Goal: Transaction & Acquisition: Purchase product/service

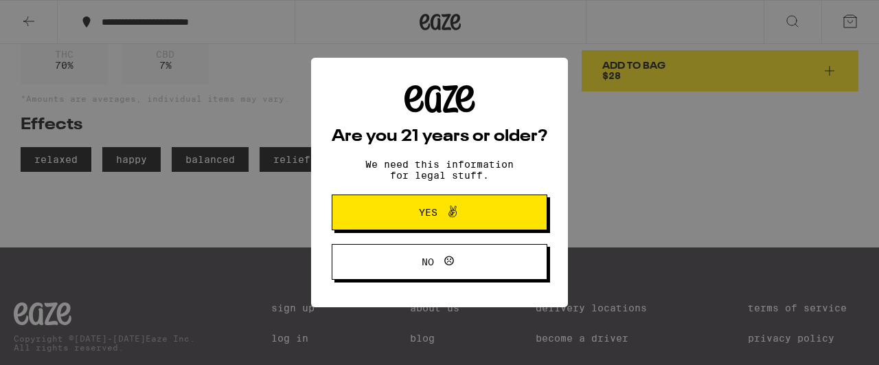
click at [424, 202] on button "Yes" at bounding box center [440, 212] width 216 height 36
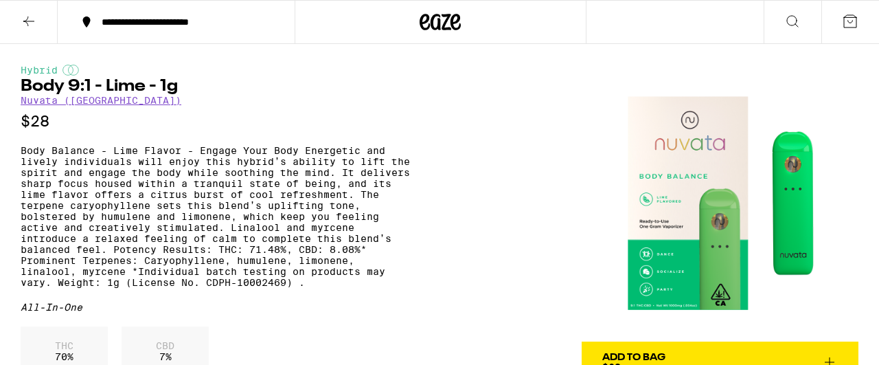
click at [54, 104] on link "Nuvata ([GEOGRAPHIC_DATA])" at bounding box center [101, 100] width 161 height 11
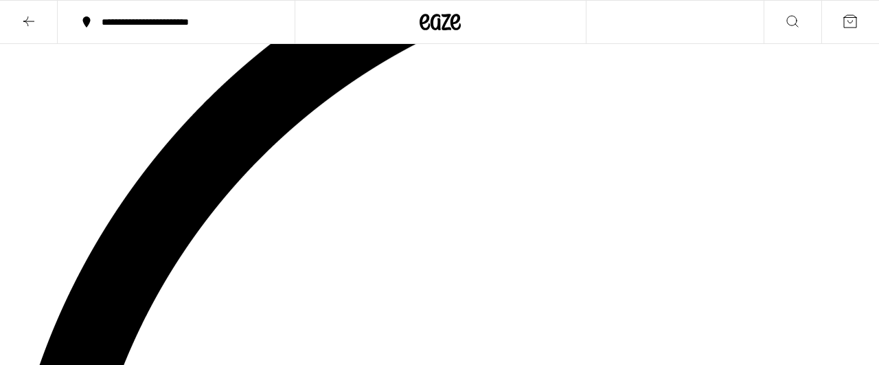
scroll to position [146, 0]
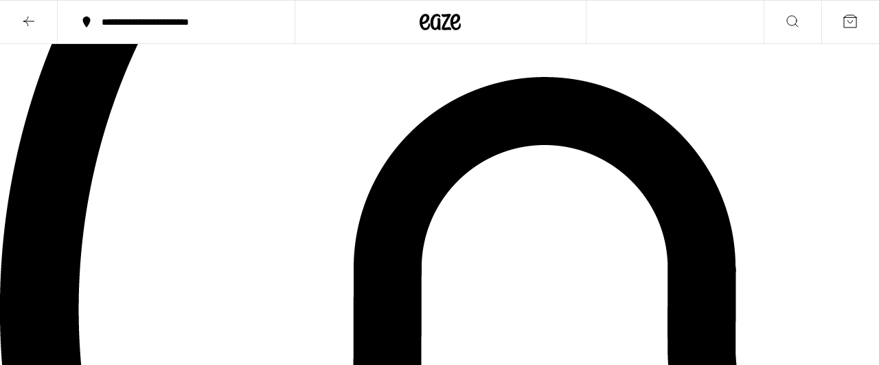
scroll to position [0, 0]
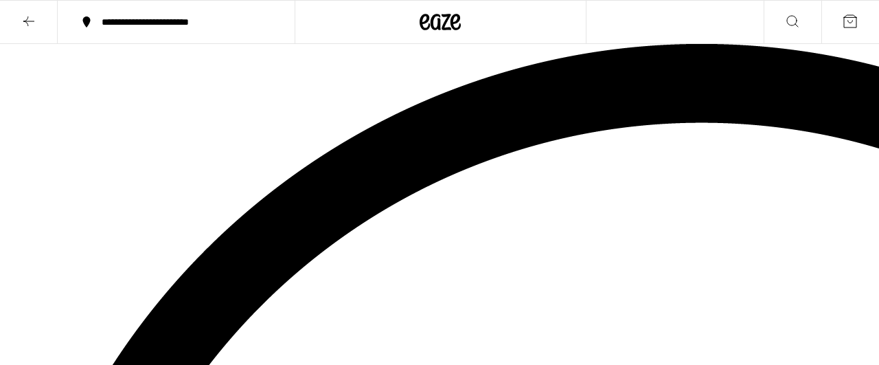
drag, startPoint x: 320, startPoint y: 135, endPoint x: 657, endPoint y: 146, distance: 337.4
click at [657, 44] on div at bounding box center [439, 44] width 879 height 0
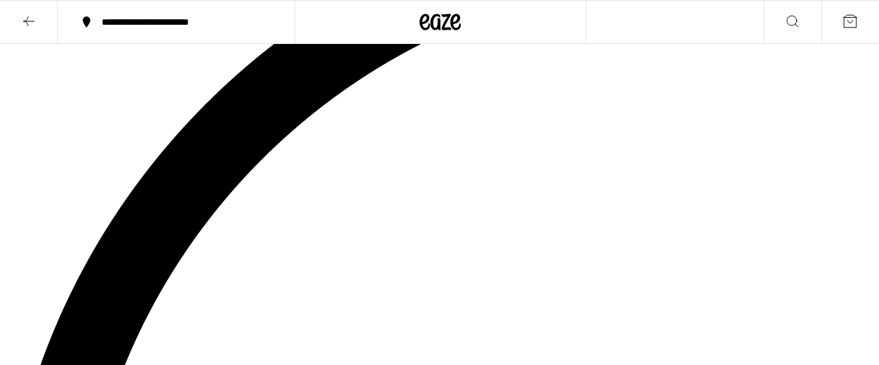
drag, startPoint x: 39, startPoint y: 177, endPoint x: 120, endPoint y: 175, distance: 81.1
